Goal: Task Accomplishment & Management: Complete application form

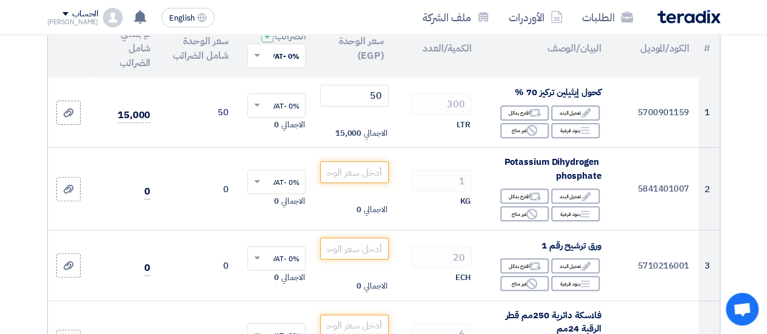
scroll to position [158, 0]
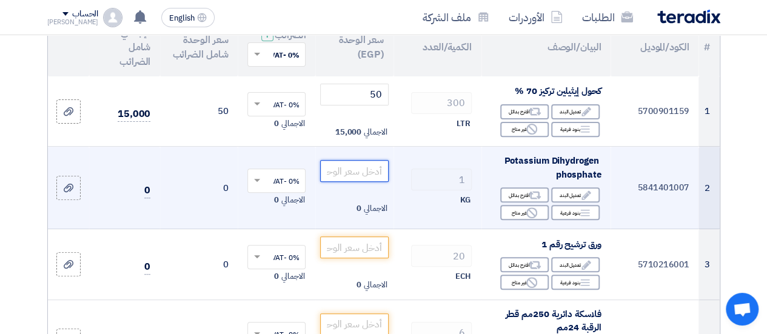
click at [369, 178] on input "number" at bounding box center [354, 171] width 68 height 22
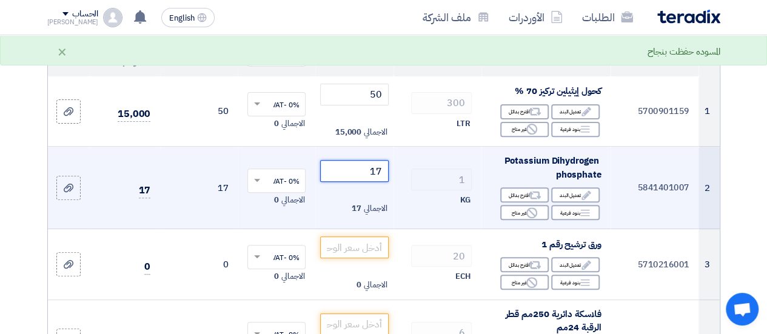
type input "1"
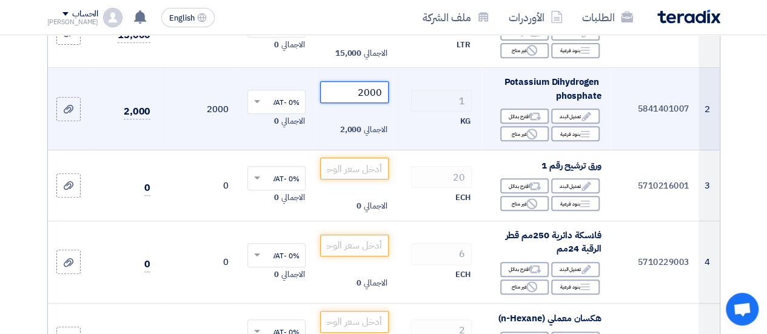
scroll to position [239, 0]
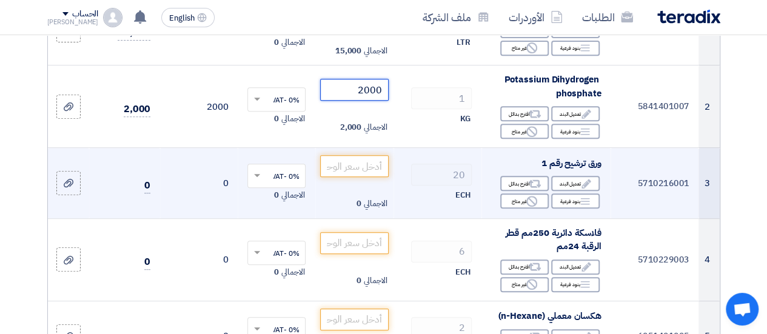
type input "2000"
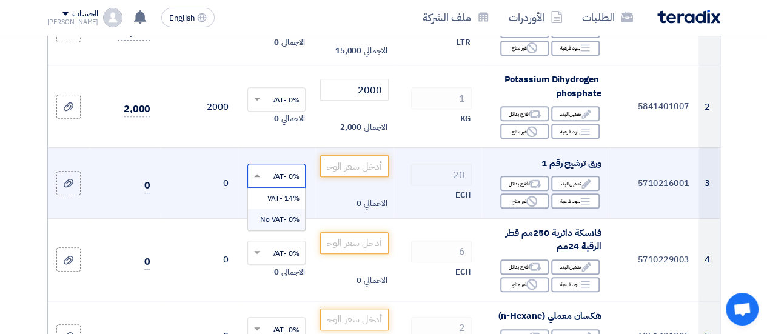
click at [254, 181] on span at bounding box center [255, 175] width 15 height 11
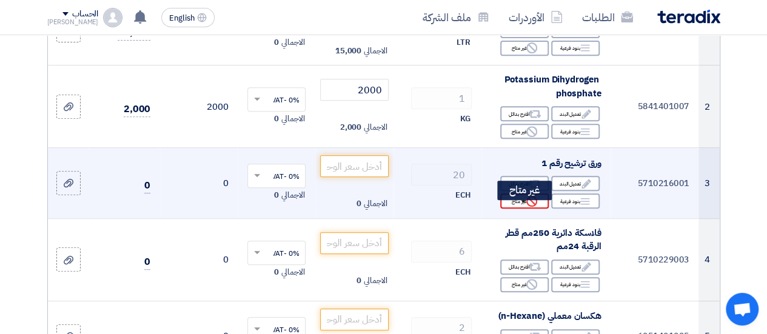
click at [516, 208] on div "Reject غير متاح" at bounding box center [524, 200] width 49 height 15
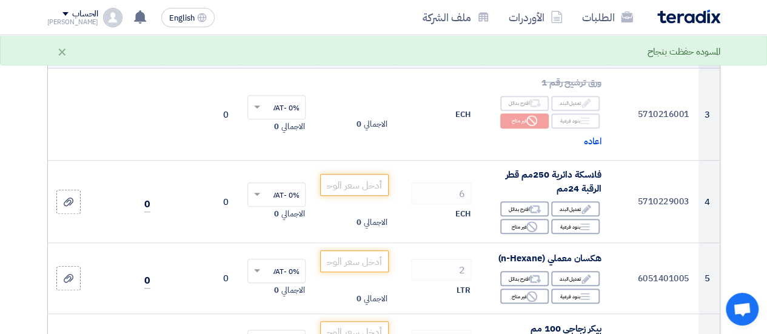
scroll to position [319, 0]
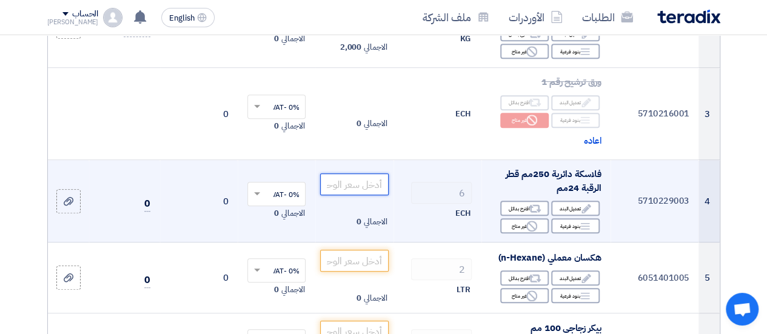
click at [373, 192] on input "number" at bounding box center [354, 184] width 68 height 22
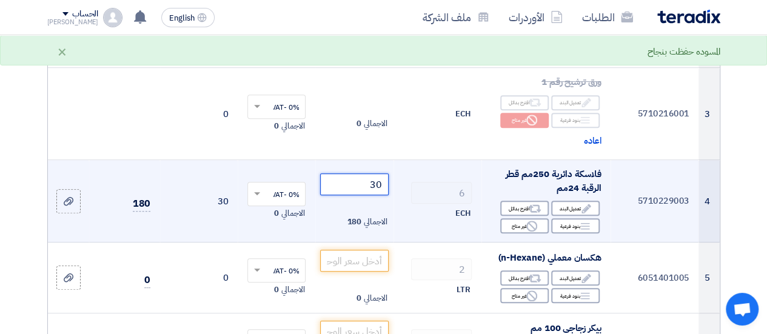
type input "3"
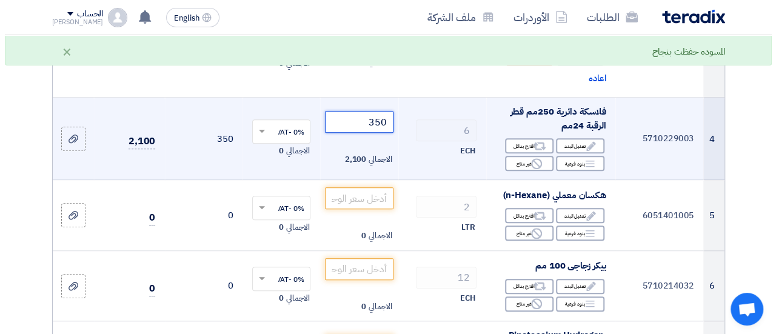
scroll to position [399, 0]
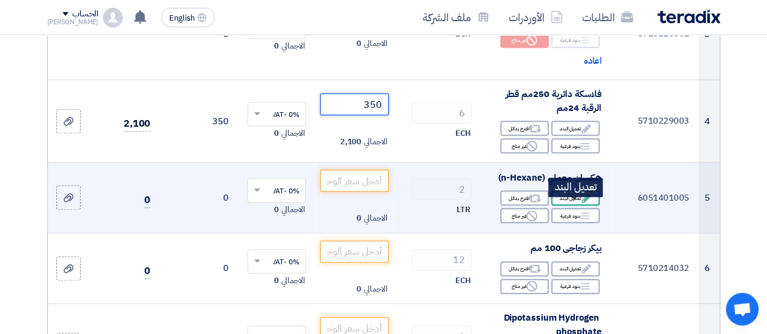
type input "350"
click at [572, 206] on div "Edit تعديل البند" at bounding box center [575, 197] width 49 height 15
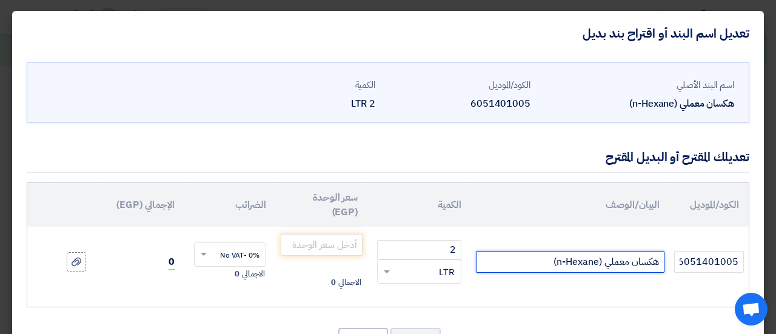
click at [537, 267] on input "هكسان معملي (n-Hexane)" at bounding box center [570, 262] width 189 height 22
type input "هكسان معملي (n-Hexane) المانى"
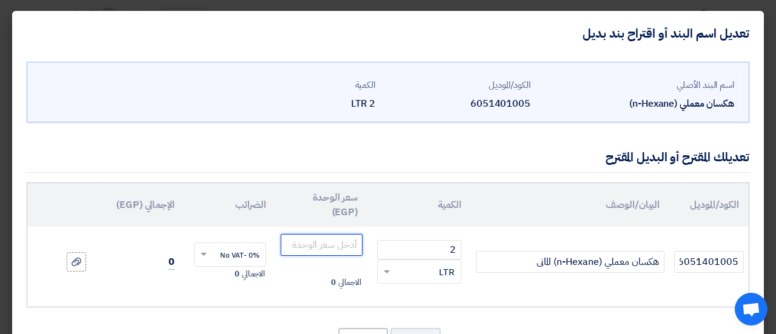
click at [321, 241] on input "number" at bounding box center [322, 245] width 82 height 22
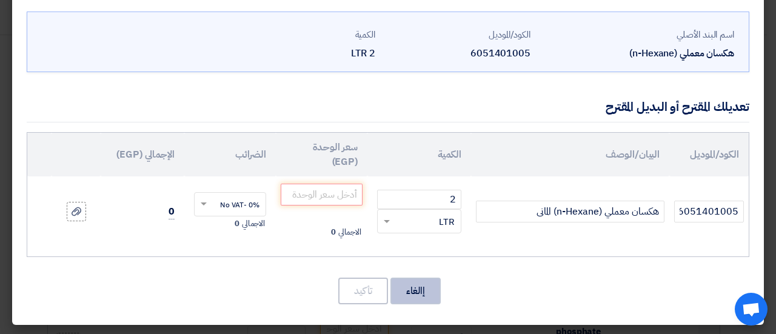
click at [421, 299] on button "إالغاء" at bounding box center [416, 291] width 50 height 27
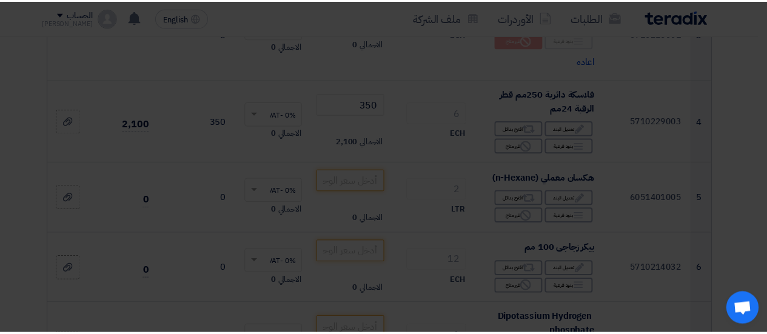
scroll to position [0, 0]
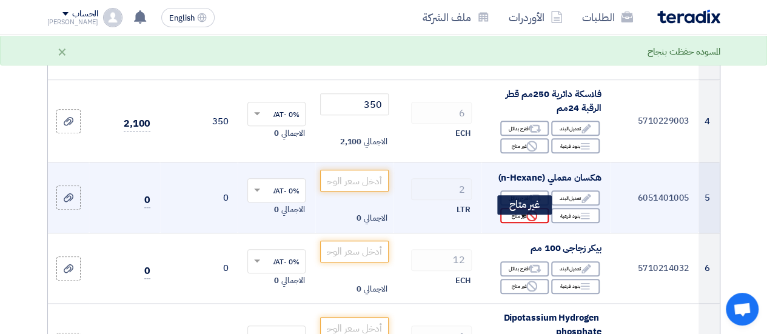
click at [509, 223] on div "Reject غير متاح" at bounding box center [524, 215] width 49 height 15
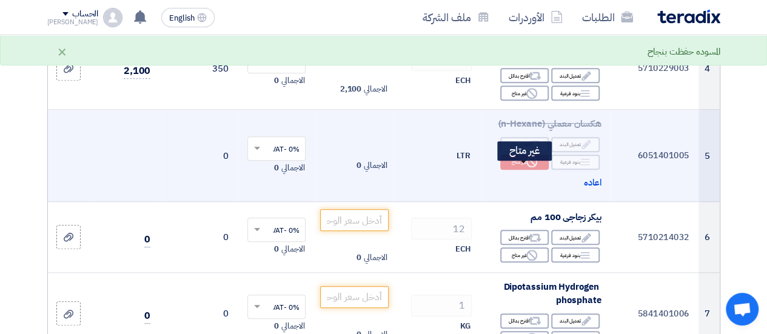
scroll to position [453, 0]
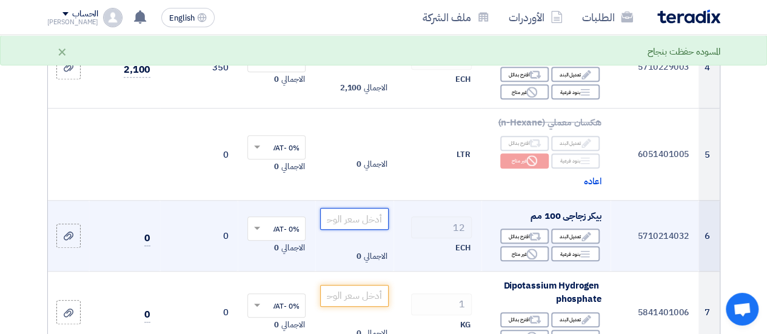
click at [380, 223] on input "number" at bounding box center [354, 219] width 68 height 22
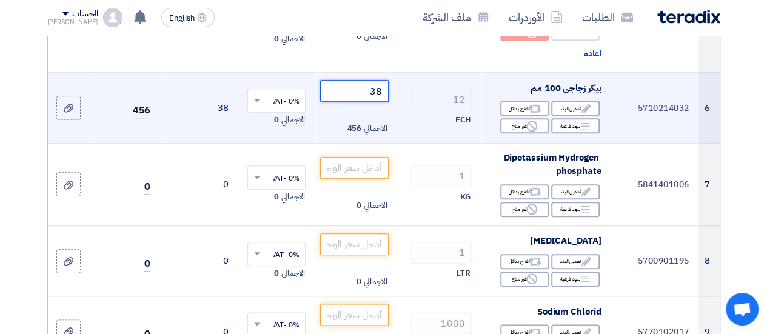
scroll to position [596, 0]
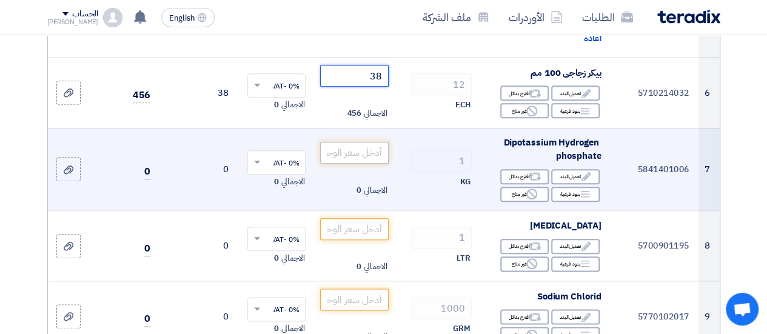
type input "38"
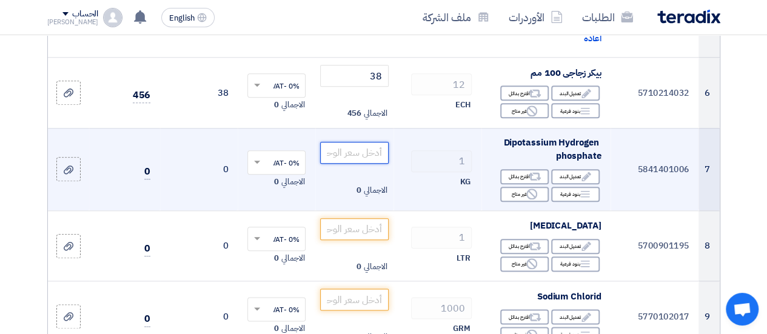
click at [351, 164] on input "number" at bounding box center [354, 153] width 68 height 22
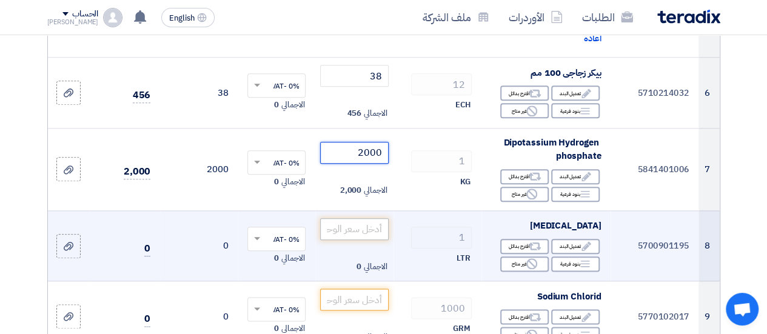
type input "2000"
click at [346, 236] on input "number" at bounding box center [354, 229] width 68 height 22
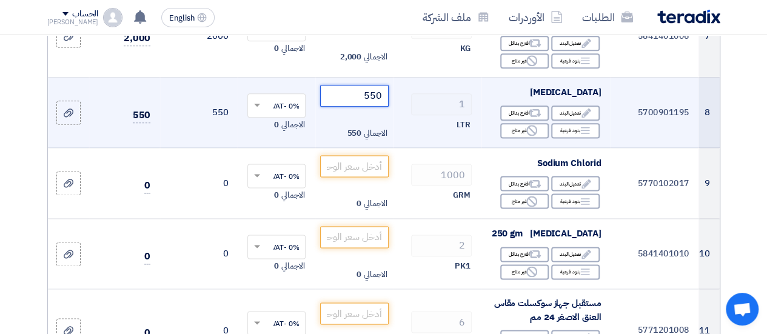
scroll to position [730, 0]
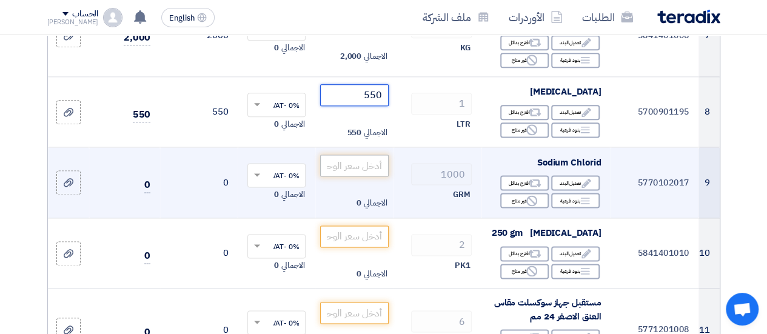
type input "550"
click at [369, 172] on input "number" at bounding box center [354, 166] width 68 height 22
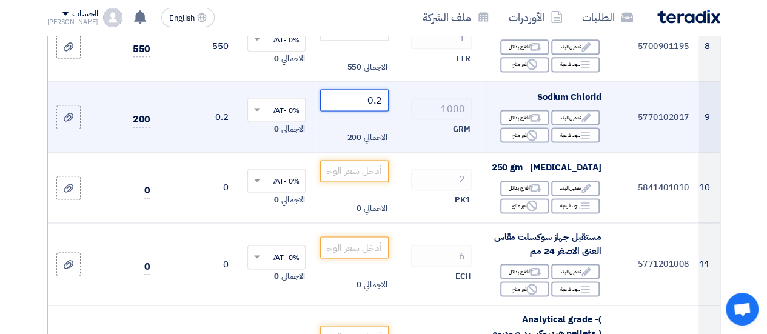
scroll to position [796, 0]
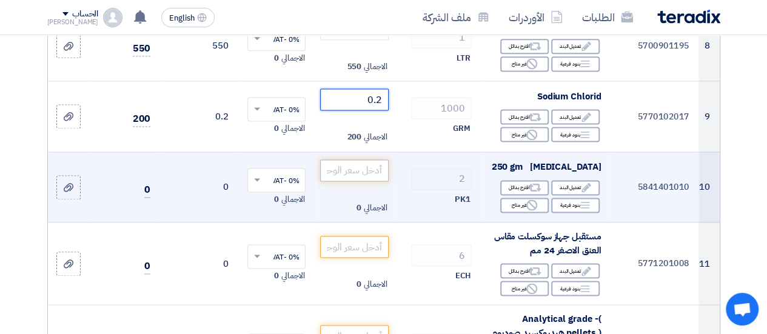
type input "0.2"
click at [360, 176] on input "number" at bounding box center [354, 171] width 68 height 22
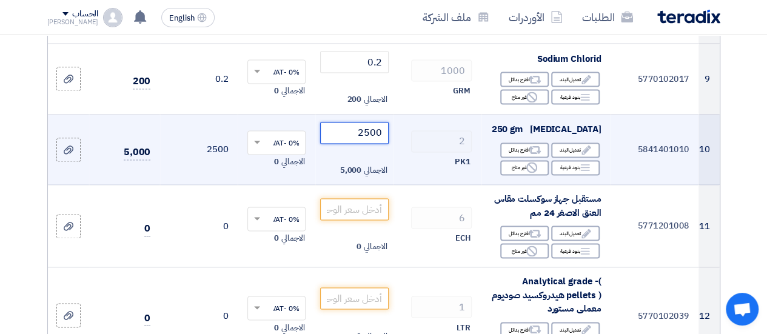
scroll to position [836, 0]
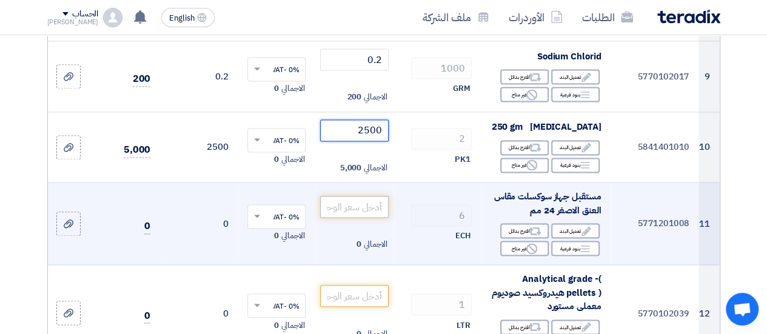
type input "2500"
click at [359, 212] on input "number" at bounding box center [354, 207] width 68 height 22
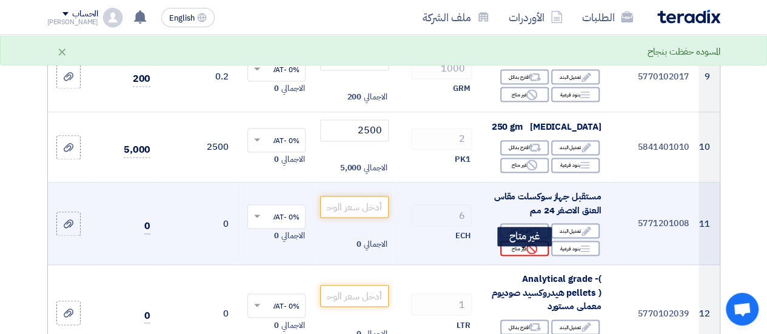
click at [509, 254] on div "Reject غير متاح" at bounding box center [524, 248] width 49 height 15
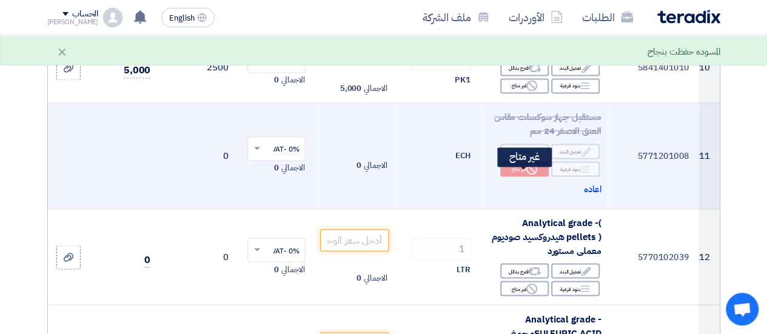
scroll to position [920, 0]
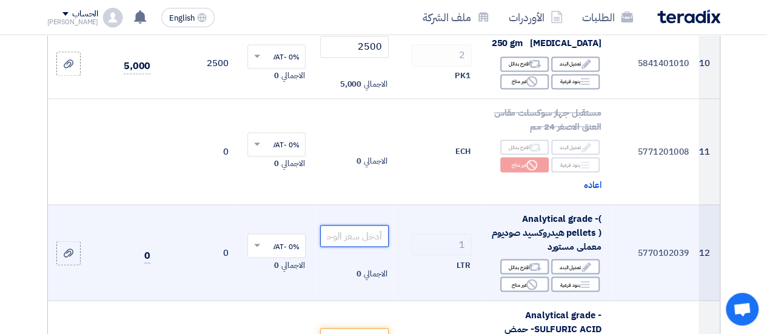
click at [364, 244] on input "number" at bounding box center [354, 236] width 68 height 22
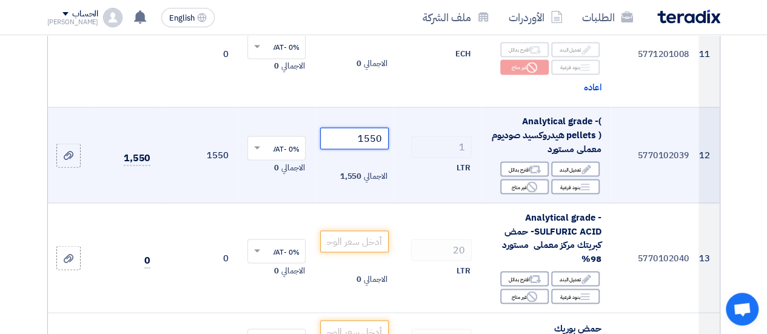
scroll to position [1018, 0]
type input "1550"
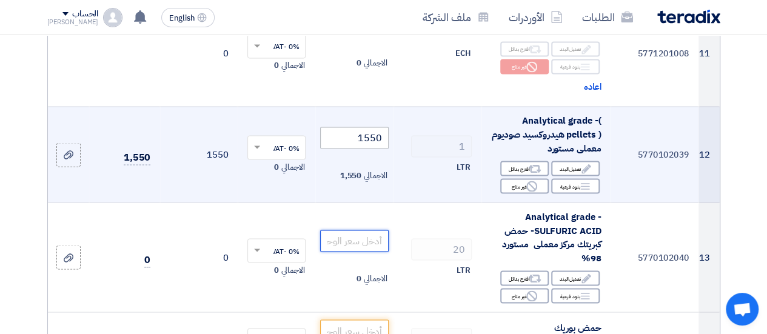
click at [364, 244] on input "number" at bounding box center [354, 241] width 68 height 22
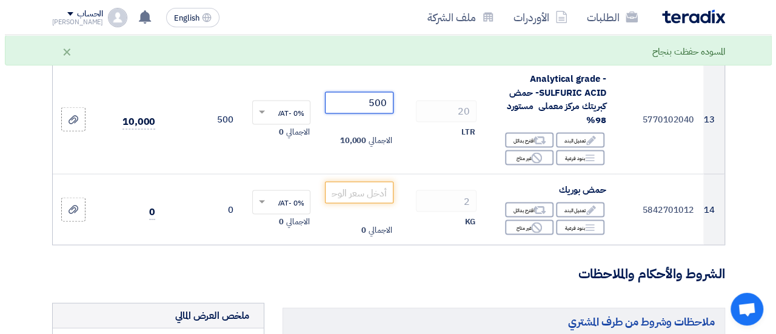
scroll to position [1158, 0]
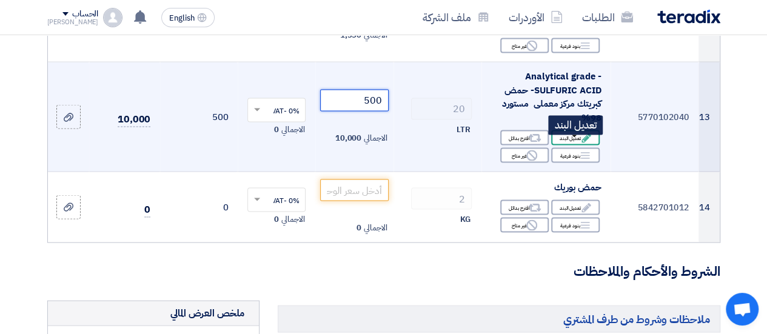
type input "500"
click at [562, 145] on div "Edit تعديل البند" at bounding box center [575, 137] width 49 height 15
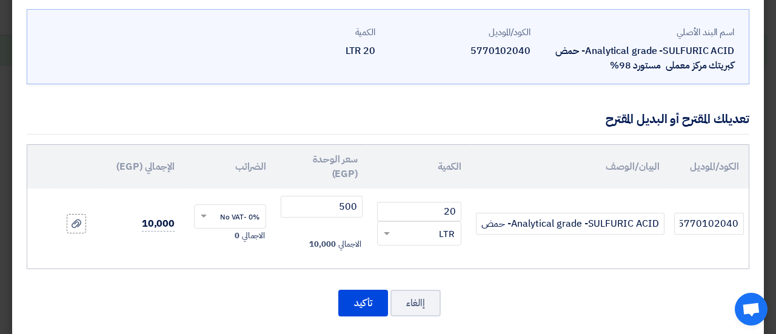
scroll to position [65, 0]
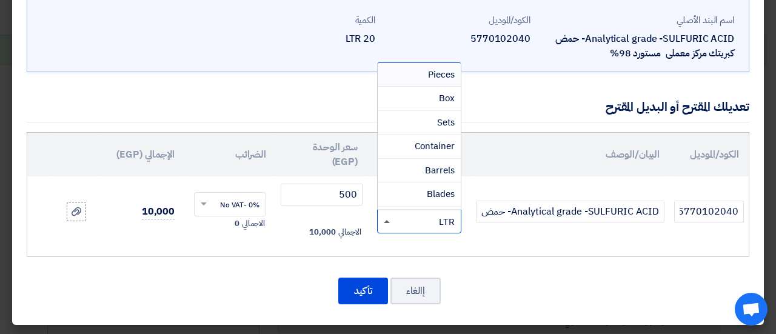
click at [393, 223] on span at bounding box center [385, 222] width 15 height 14
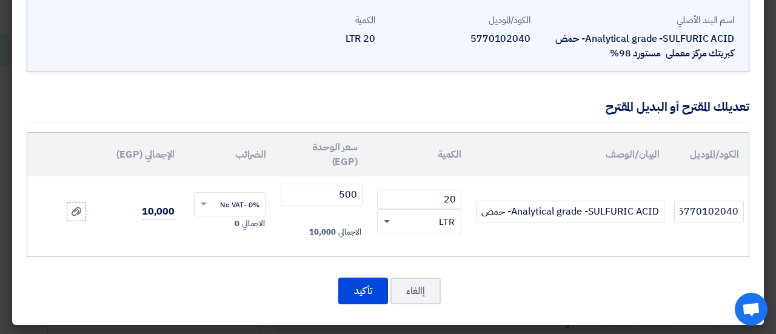
click at [393, 223] on span at bounding box center [385, 222] width 15 height 14
click at [421, 283] on button "إالغاء" at bounding box center [416, 291] width 50 height 27
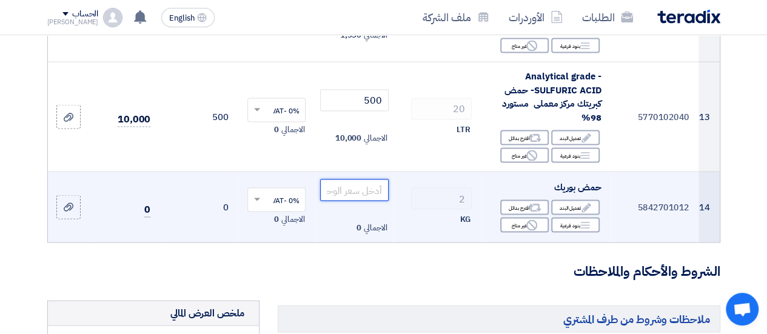
click at [349, 201] on input "number" at bounding box center [354, 191] width 68 height 22
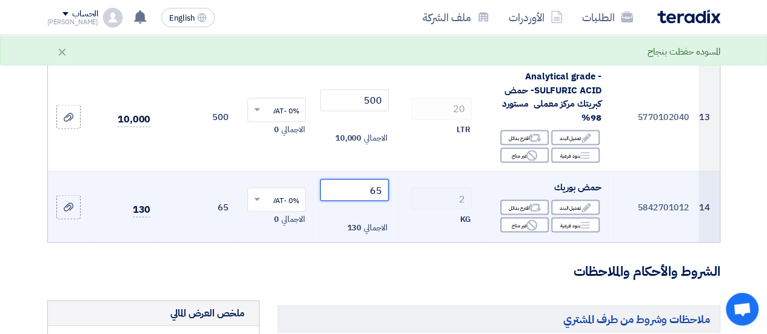
type input "6"
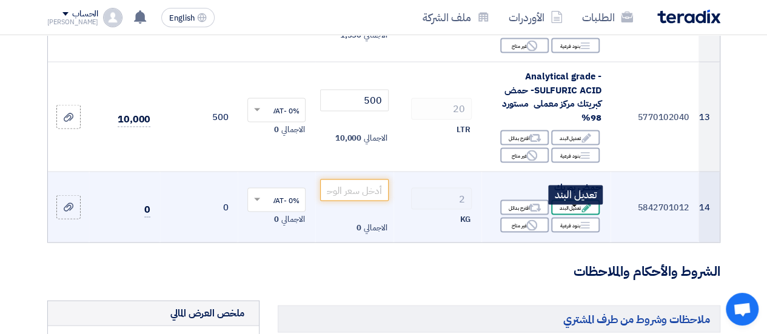
click at [567, 212] on div "Edit تعديل البند" at bounding box center [575, 207] width 49 height 15
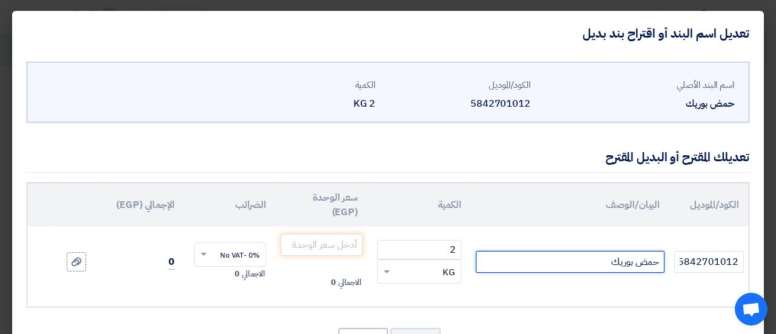
click at [524, 266] on input "حمض بوريك" at bounding box center [570, 262] width 189 height 22
type input "حمض بوريك هندى"
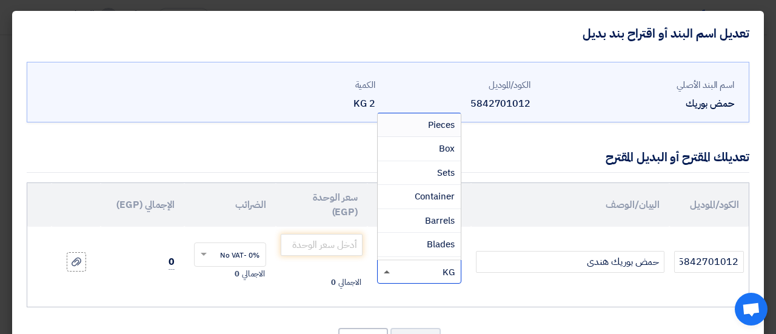
click at [390, 270] on span at bounding box center [387, 271] width 6 height 3
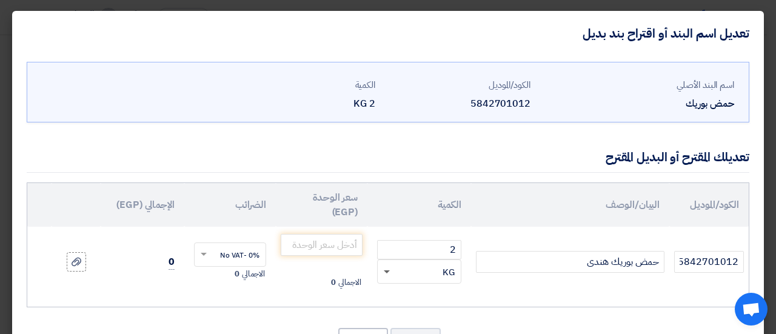
click at [390, 270] on span at bounding box center [387, 272] width 6 height 4
click at [336, 245] on input "number" at bounding box center [322, 245] width 82 height 22
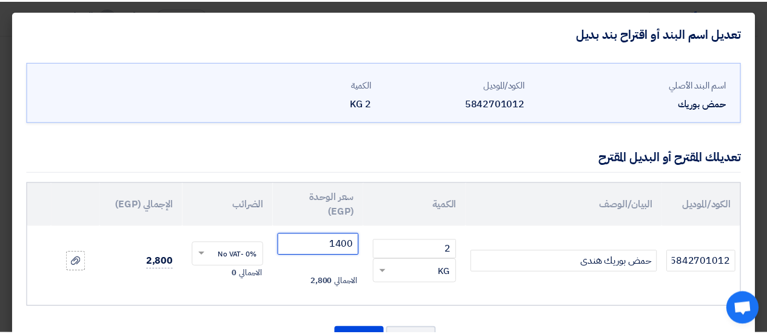
scroll to position [50, 0]
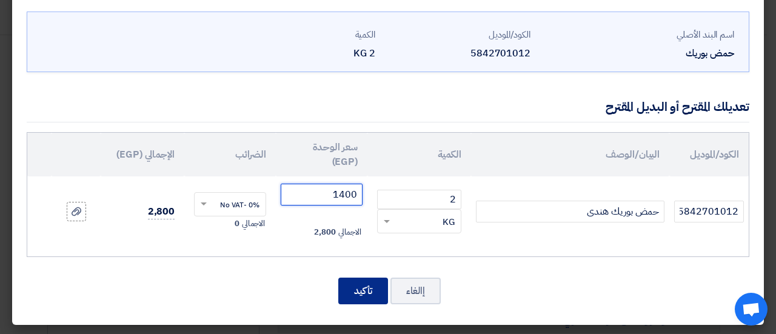
type input "1400"
click at [373, 288] on button "تأكيد" at bounding box center [363, 291] width 50 height 27
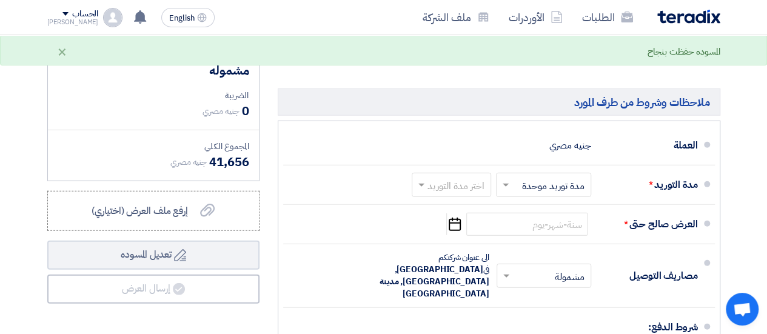
scroll to position [1508, 0]
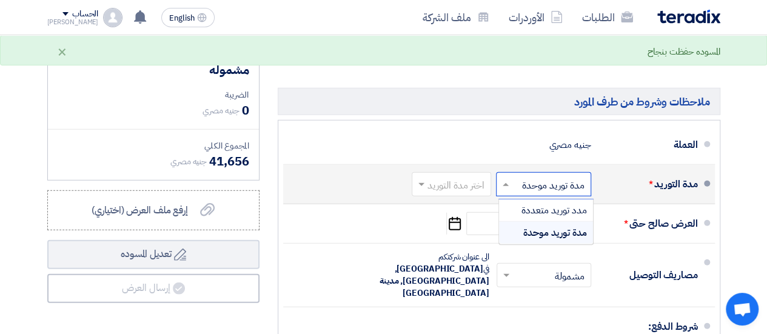
click at [516, 190] on input "text" at bounding box center [541, 186] width 89 height 18
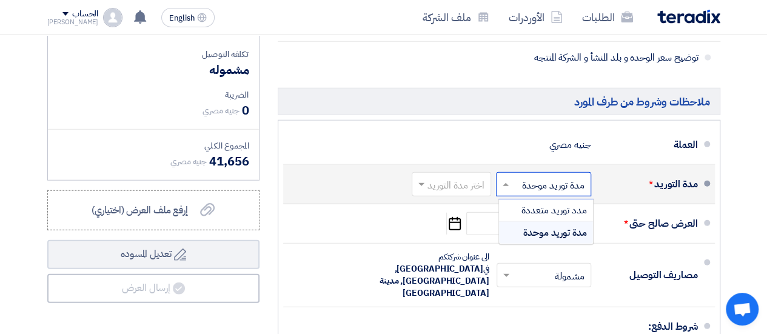
click at [516, 190] on input "text" at bounding box center [541, 186] width 89 height 18
click at [359, 185] on div "مدة التوريد * اختر مدة التوريد × مدة توريد موحدة × اختر مدة التوريد" at bounding box center [495, 184] width 405 height 29
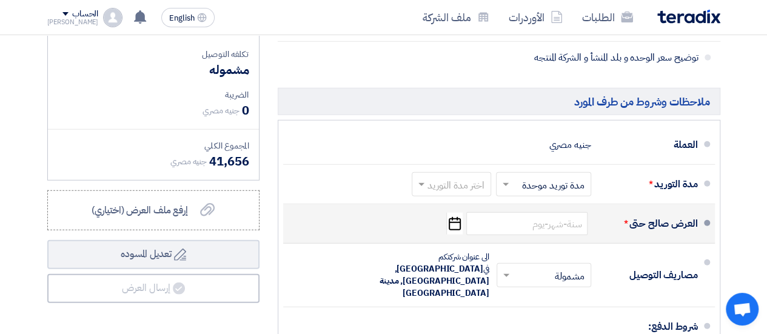
click at [501, 238] on div "العرض صالح حتى * Pick a date" at bounding box center [495, 223] width 405 height 29
click at [499, 235] on input at bounding box center [526, 223] width 121 height 23
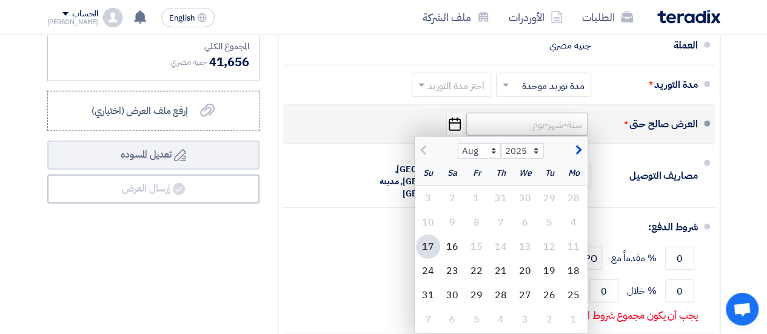
scroll to position [1610, 0]
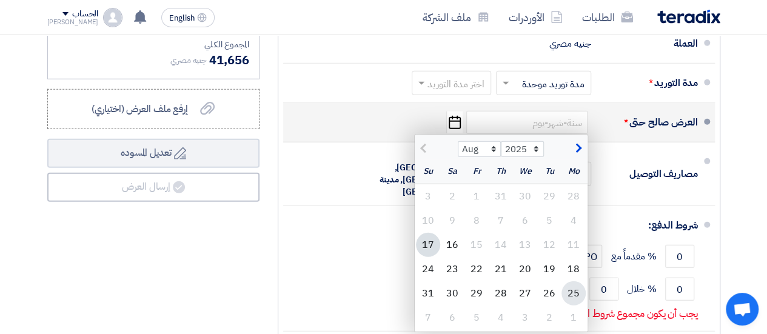
click at [565, 294] on div "25" at bounding box center [574, 293] width 24 height 24
type input "[DATE]"
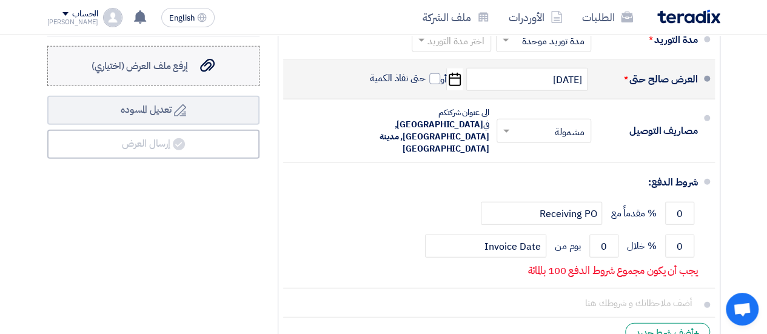
scroll to position [1665, 0]
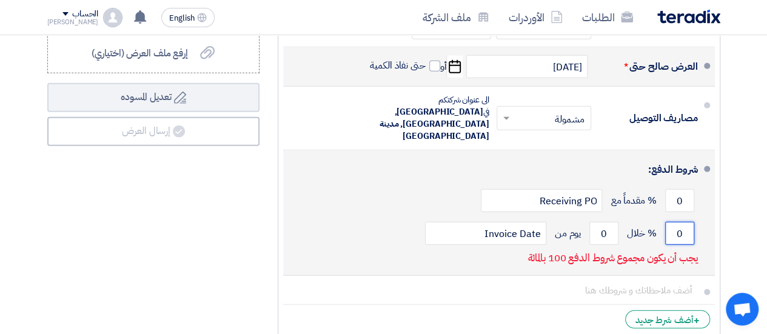
click at [673, 222] on input "0" at bounding box center [679, 233] width 29 height 23
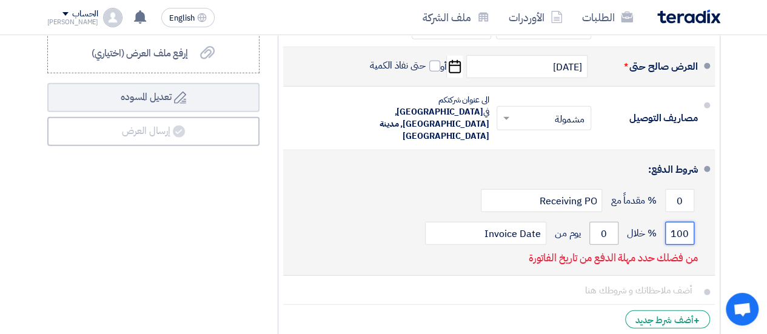
type input "100"
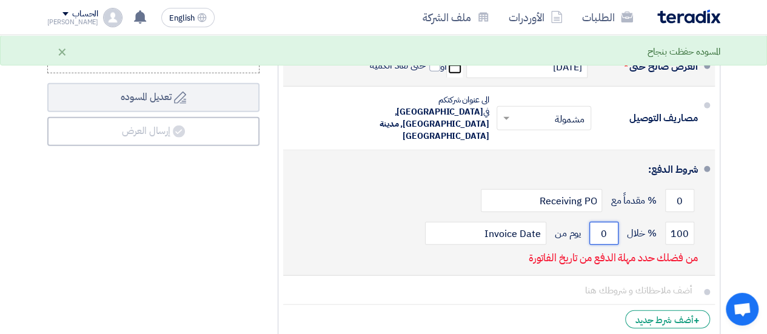
click at [598, 222] on input "0" at bounding box center [604, 233] width 29 height 23
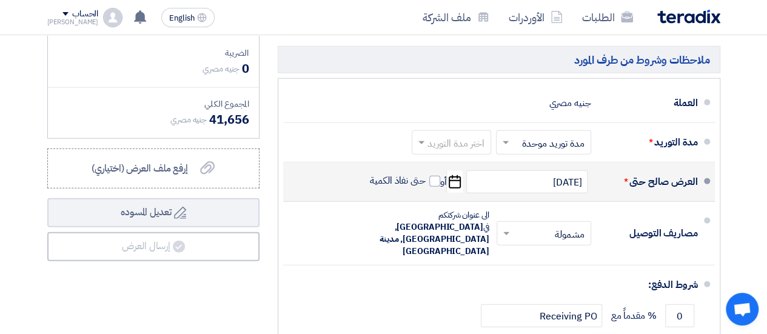
scroll to position [1553, 0]
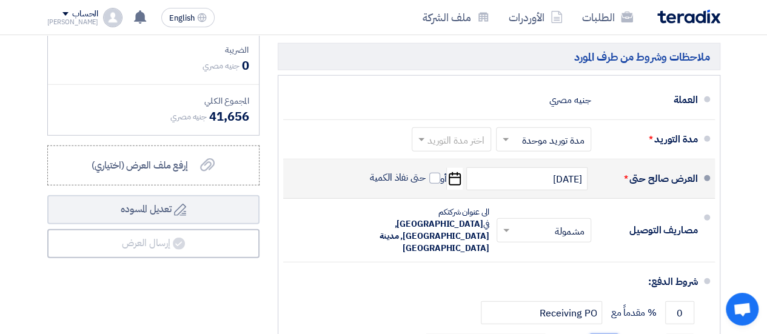
type input "15"
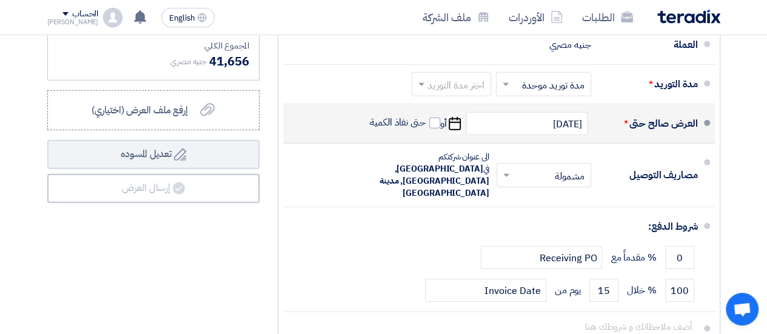
scroll to position [1611, 0]
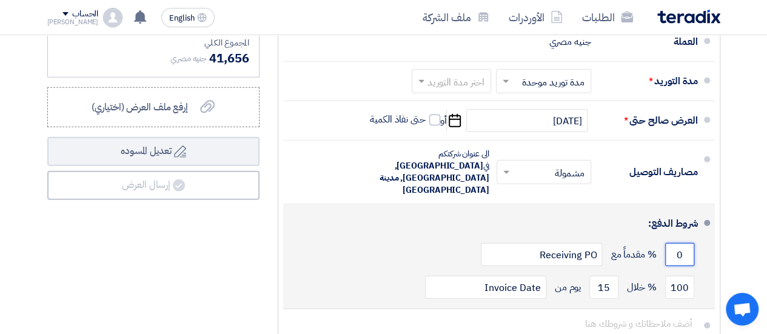
click at [674, 243] on input "0" at bounding box center [679, 254] width 29 height 23
click at [47, 137] on button "Draft تعديل المسوده" at bounding box center [153, 151] width 212 height 29
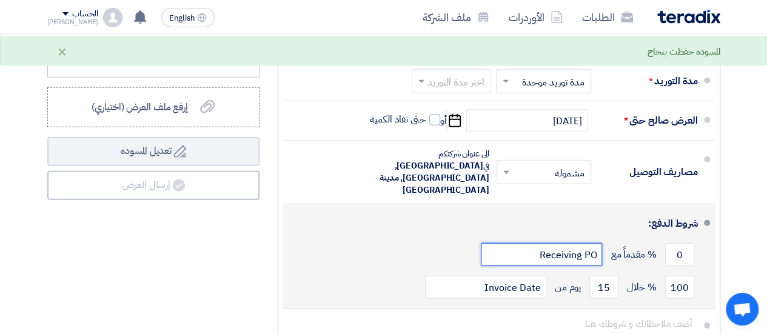
click at [566, 243] on input "Receiving PO" at bounding box center [541, 254] width 121 height 23
click at [530, 243] on input "Receiving PO" at bounding box center [541, 254] width 121 height 23
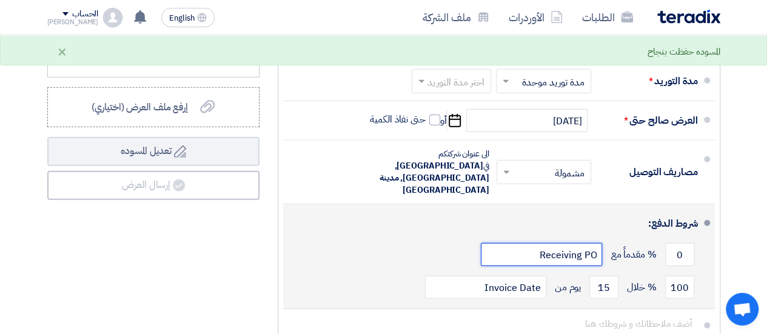
click at [530, 243] on input "Receiving PO" at bounding box center [541, 254] width 121 height 23
click at [406, 250] on div "0 % مقدماً مع Receiving PO" at bounding box center [495, 254] width 405 height 33
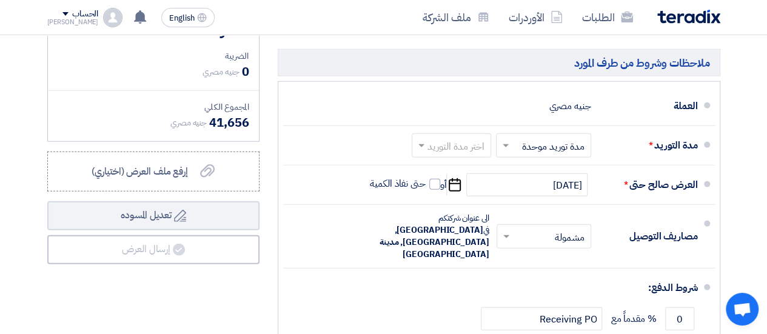
scroll to position [1546, 0]
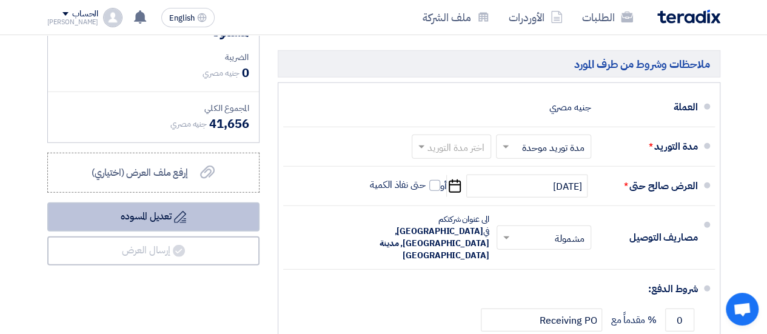
click at [162, 220] on button "Draft تعديل المسوده" at bounding box center [153, 217] width 212 height 29
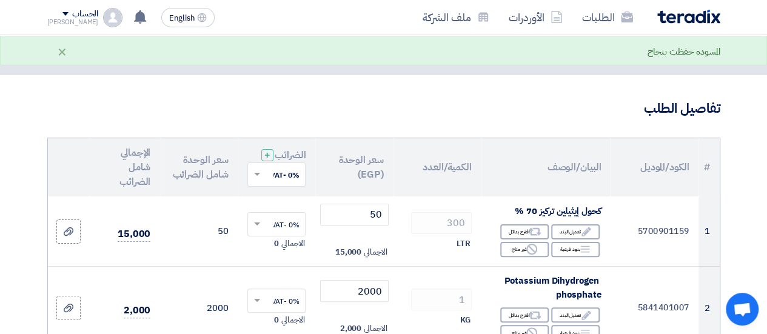
scroll to position [0, 0]
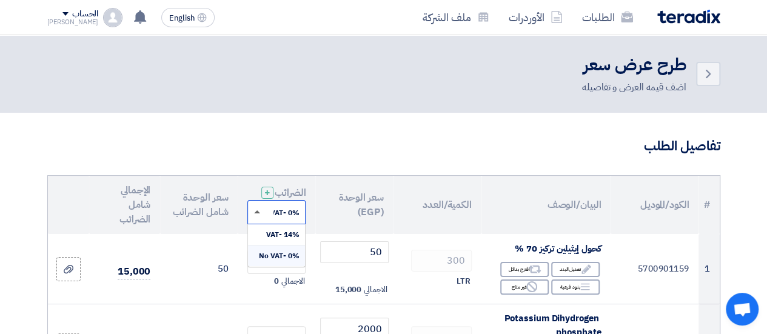
click at [258, 213] on span at bounding box center [257, 211] width 6 height 3
click at [258, 215] on span at bounding box center [257, 212] width 6 height 4
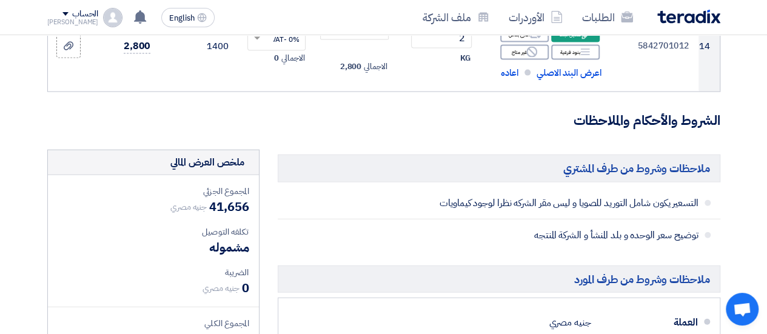
scroll to position [1334, 0]
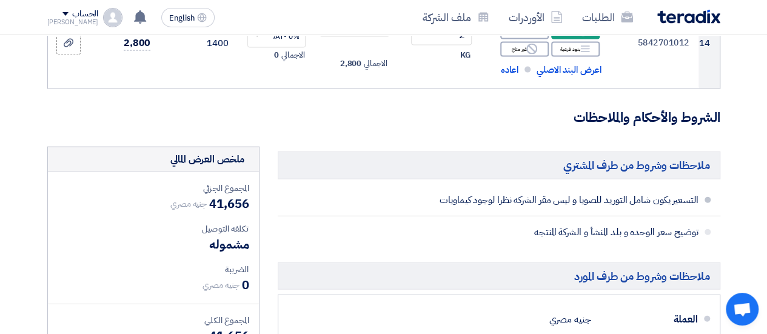
click at [708, 203] on span at bounding box center [708, 200] width 6 height 6
click at [673, 232] on span "توضيح سعر الوحده و بلد المنشأ و الشركة المنتجه" at bounding box center [538, 232] width 320 height 12
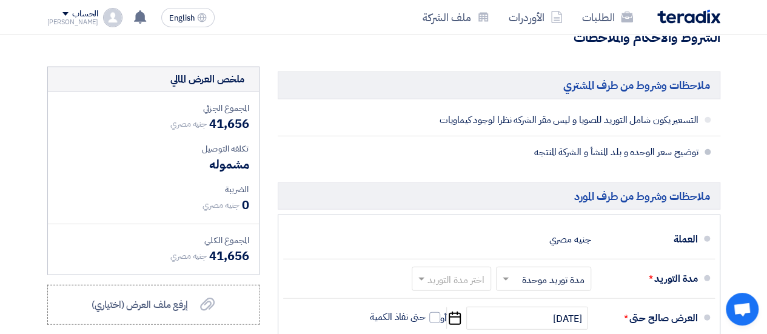
scroll to position [1415, 0]
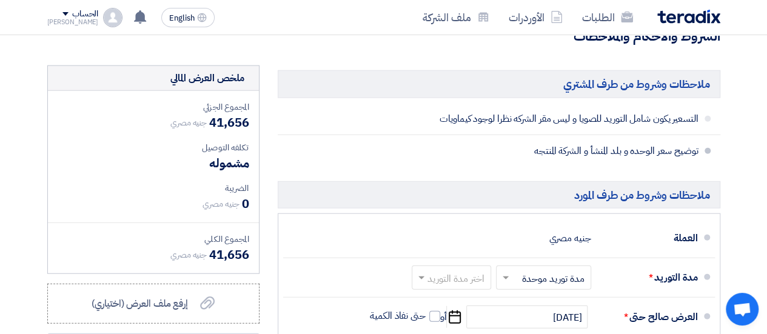
click at [673, 232] on div "العملة" at bounding box center [649, 238] width 97 height 29
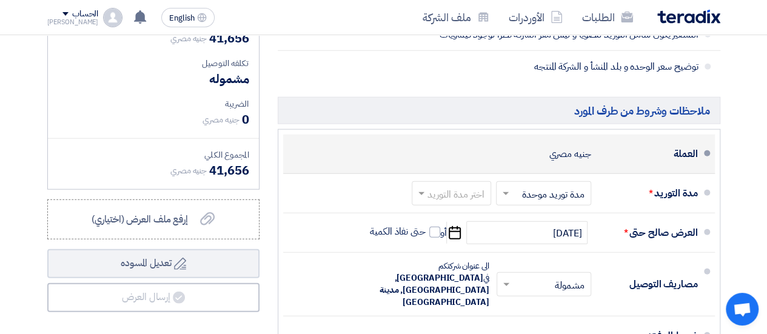
scroll to position [1508, 0]
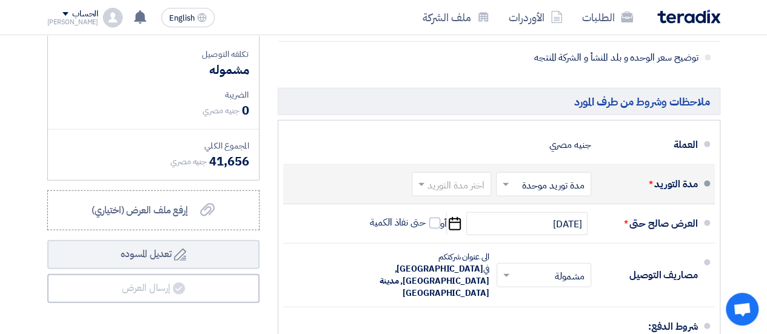
click at [641, 185] on div "مدة التوريد *" at bounding box center [649, 184] width 97 height 29
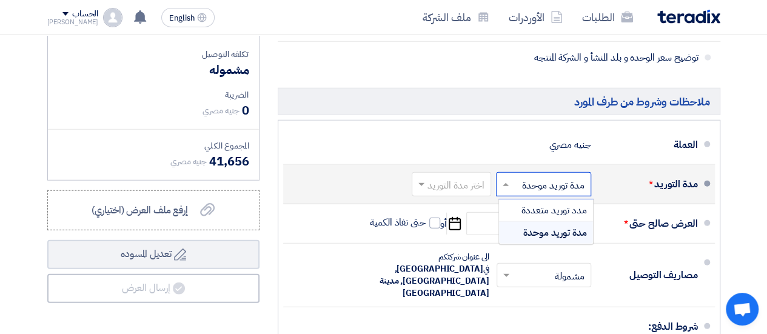
click at [574, 187] on input "text" at bounding box center [541, 186] width 89 height 18
click at [442, 189] on input "text" at bounding box center [448, 186] width 73 height 18
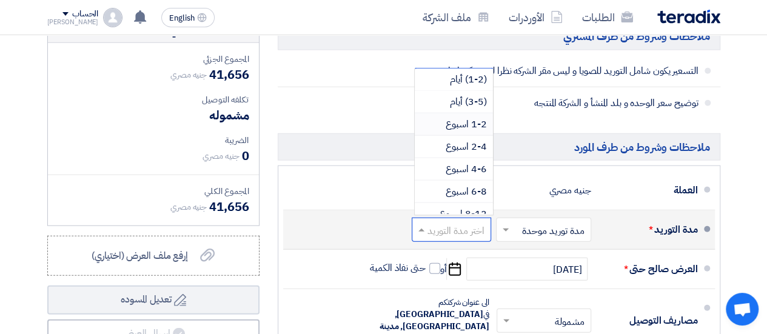
scroll to position [1462, 0]
click at [479, 126] on span "1-2 اسبوع" at bounding box center [466, 125] width 41 height 15
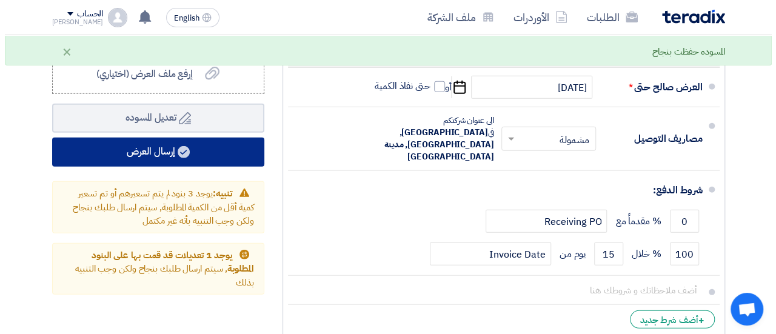
scroll to position [1645, 0]
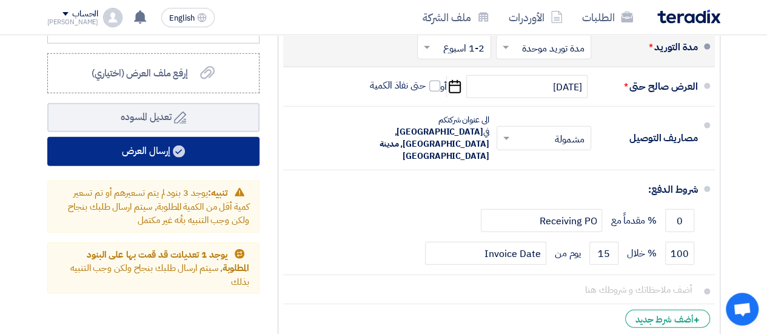
click at [172, 160] on button "إرسال العرض" at bounding box center [153, 151] width 212 height 29
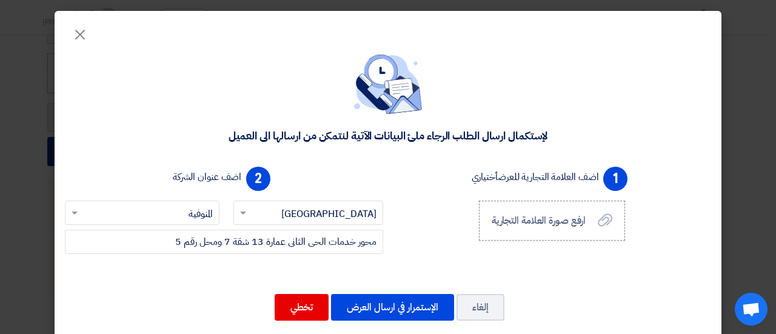
scroll to position [18, 0]
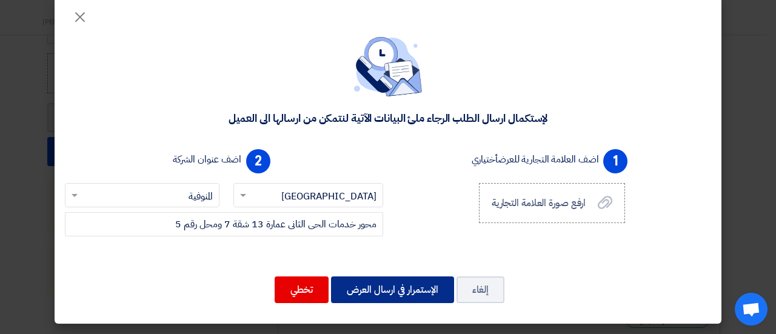
click at [361, 284] on button "الإستمرار في ارسال العرض" at bounding box center [392, 290] width 123 height 27
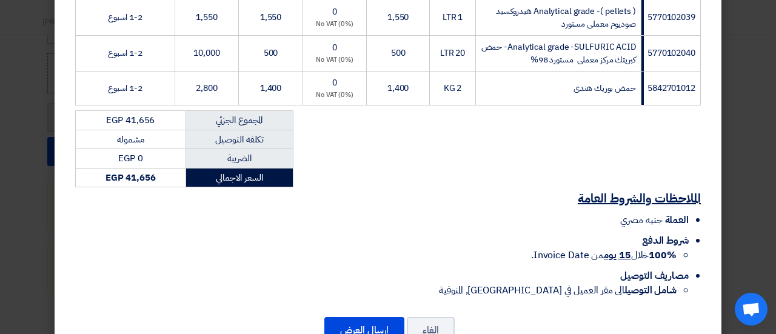
scroll to position [650, 0]
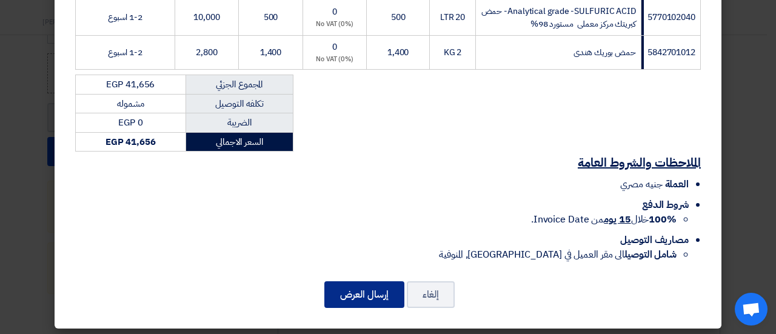
click at [362, 292] on button "إرسال العرض" at bounding box center [364, 294] width 80 height 27
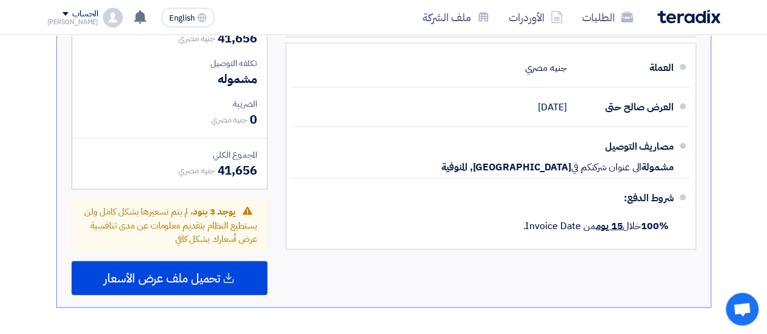
scroll to position [1192, 0]
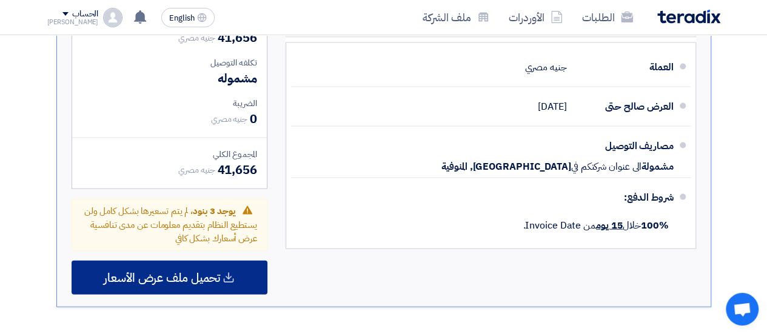
click at [227, 272] on icon at bounding box center [229, 278] width 12 height 12
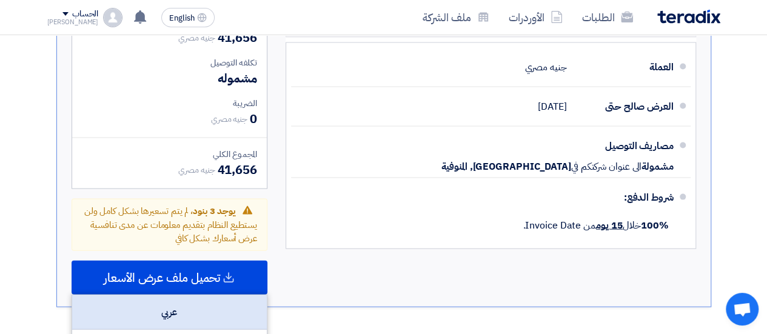
click at [181, 307] on div "عربي" at bounding box center [169, 312] width 195 height 35
